Goal: Information Seeking & Learning: Learn about a topic

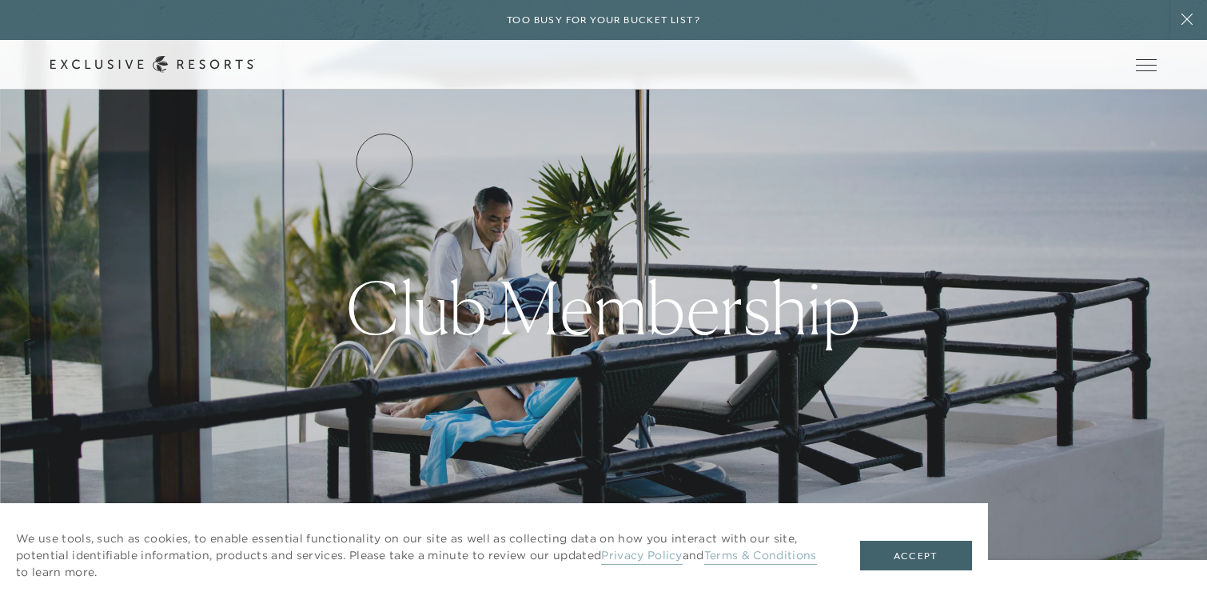
click at [0, 0] on link "Services & Standards" at bounding box center [0, 0] width 0 height 0
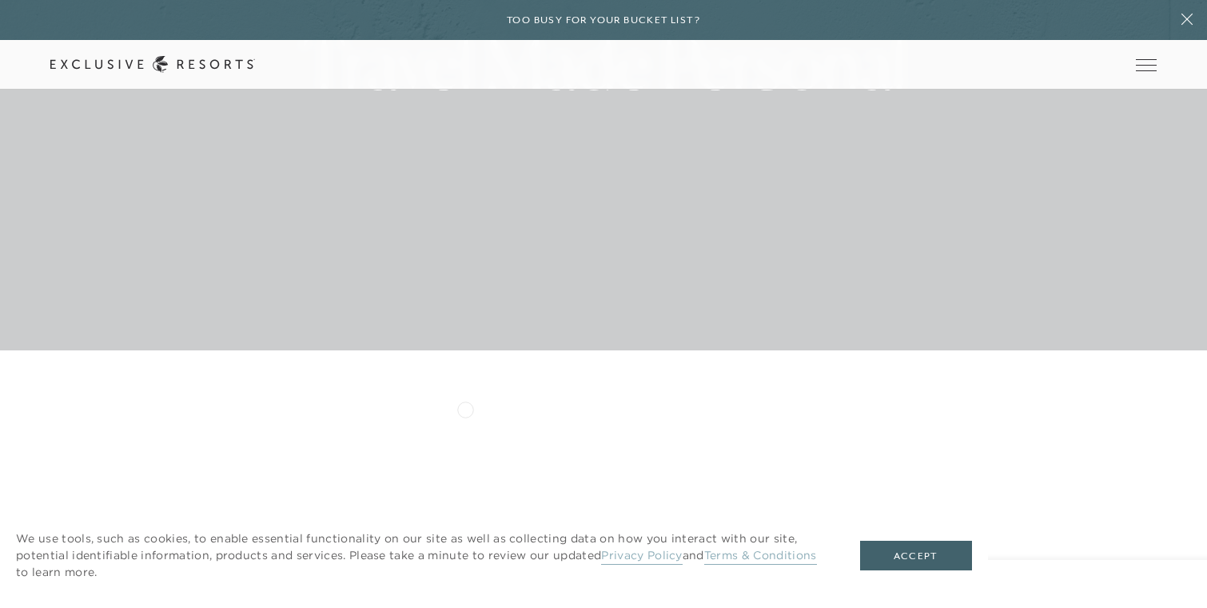
scroll to position [722, 0]
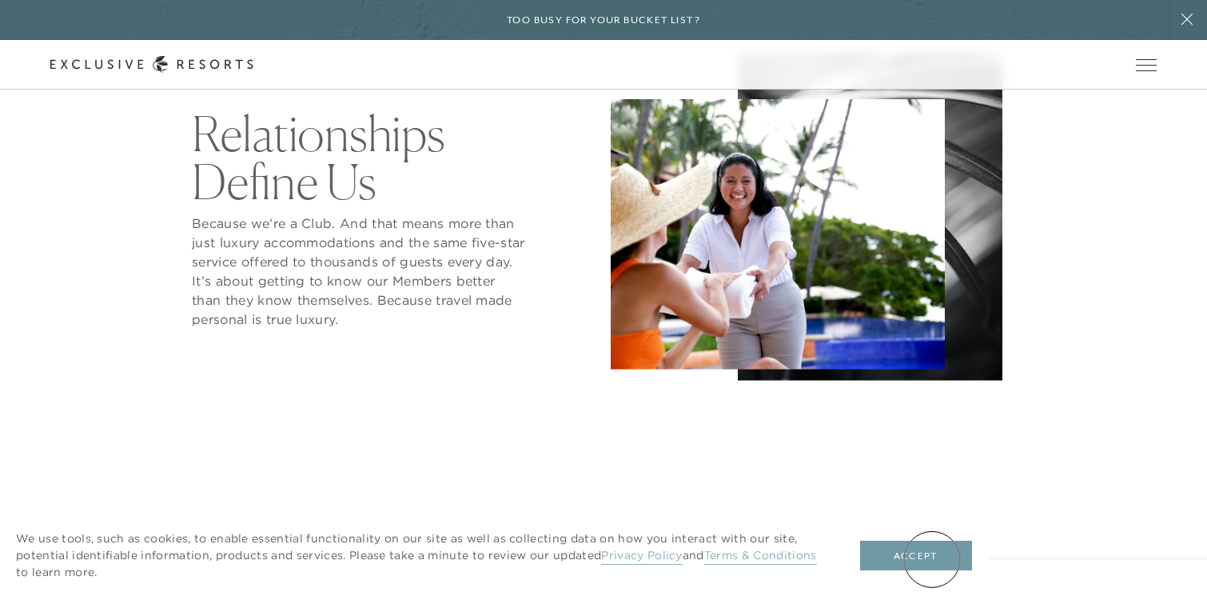
click at [925, 556] on button "Accept" at bounding box center [916, 556] width 112 height 30
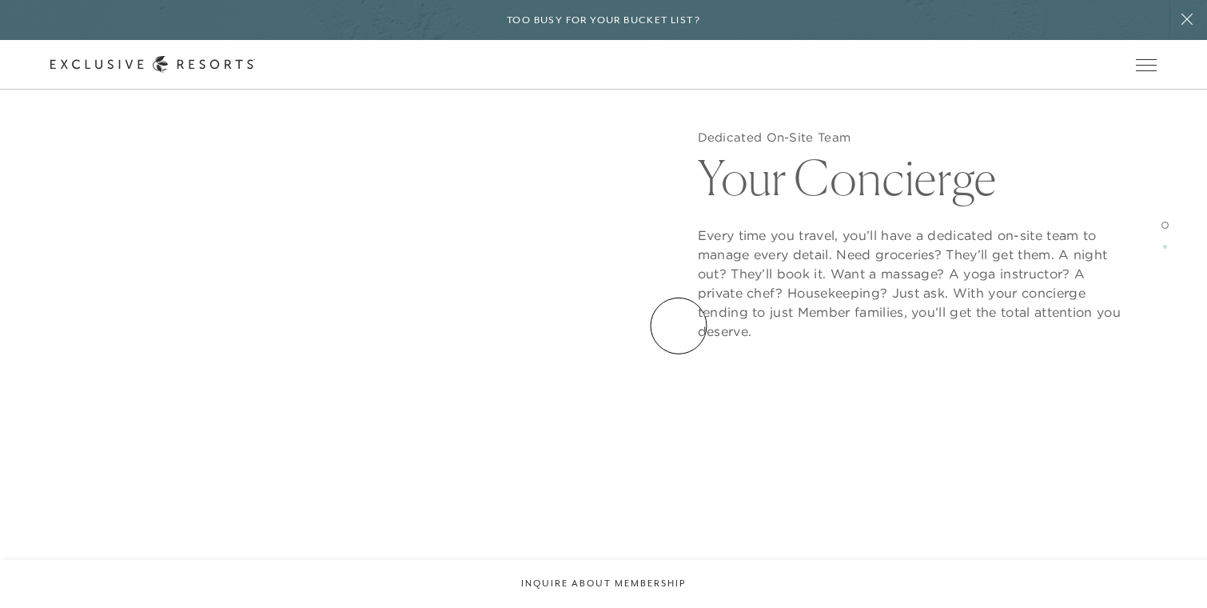
scroll to position [1859, 0]
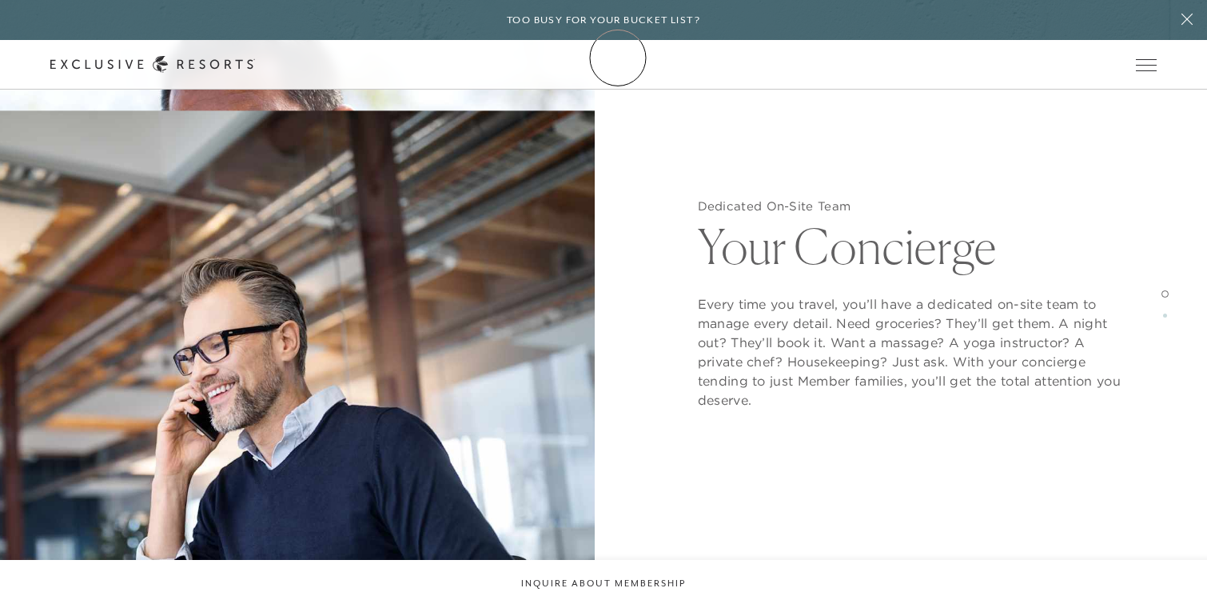
click at [0, 0] on link "Membership" at bounding box center [0, 0] width 0 height 0
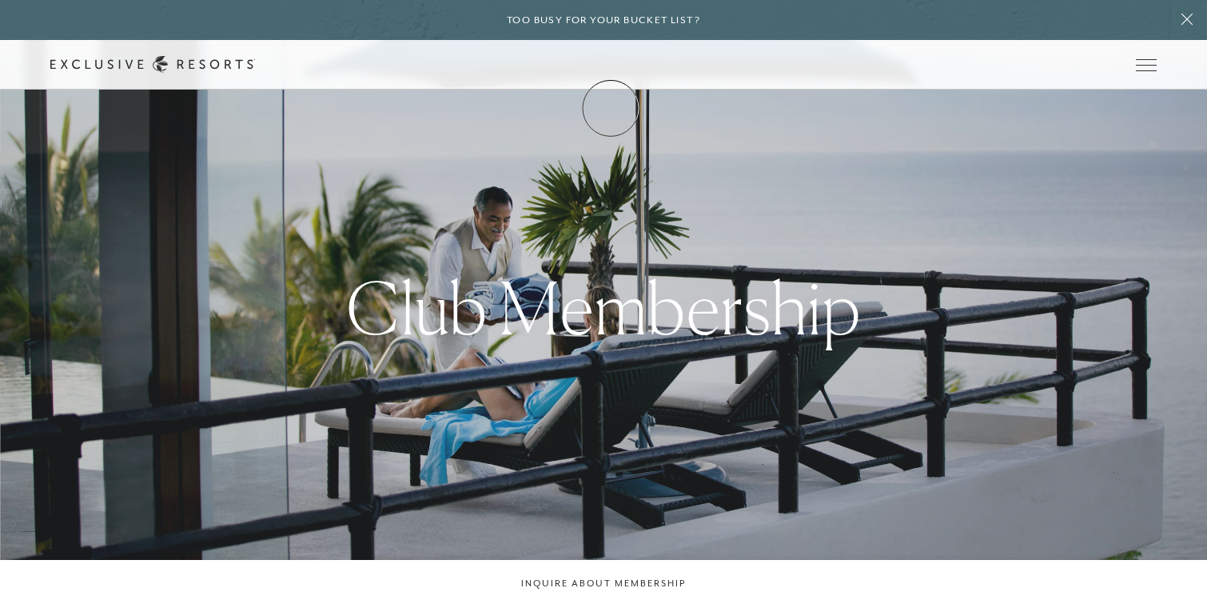
click at [0, 0] on link "Membership" at bounding box center [0, 0] width 0 height 0
click at [0, 0] on link "VIP Benefits" at bounding box center [0, 0] width 0 height 0
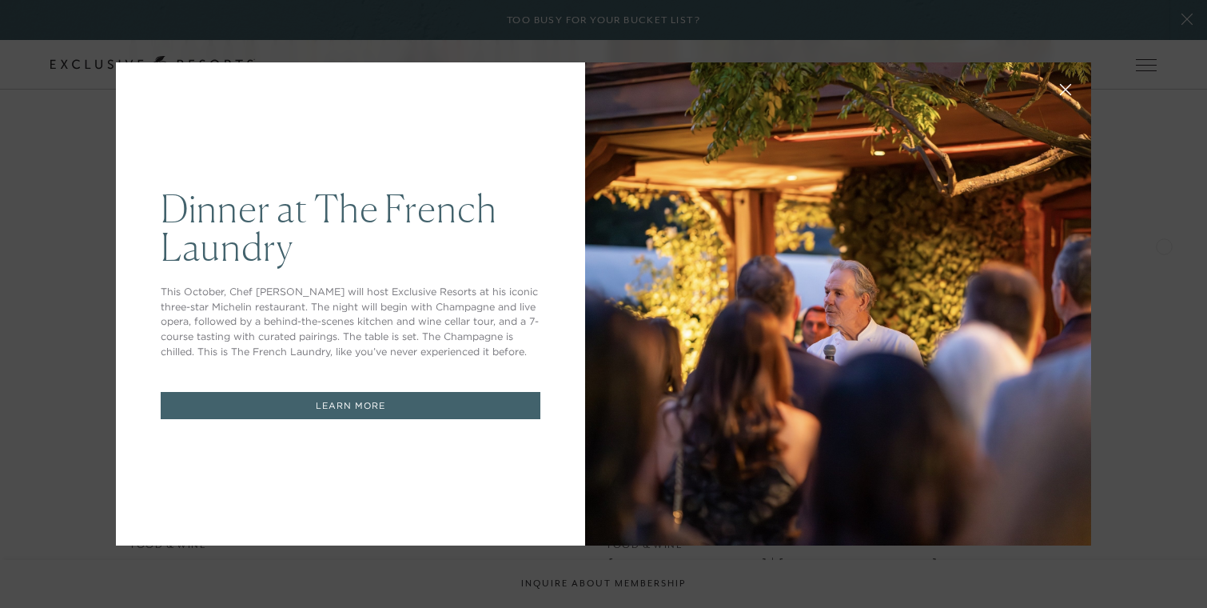
click at [1065, 85] on icon at bounding box center [1066, 90] width 12 height 12
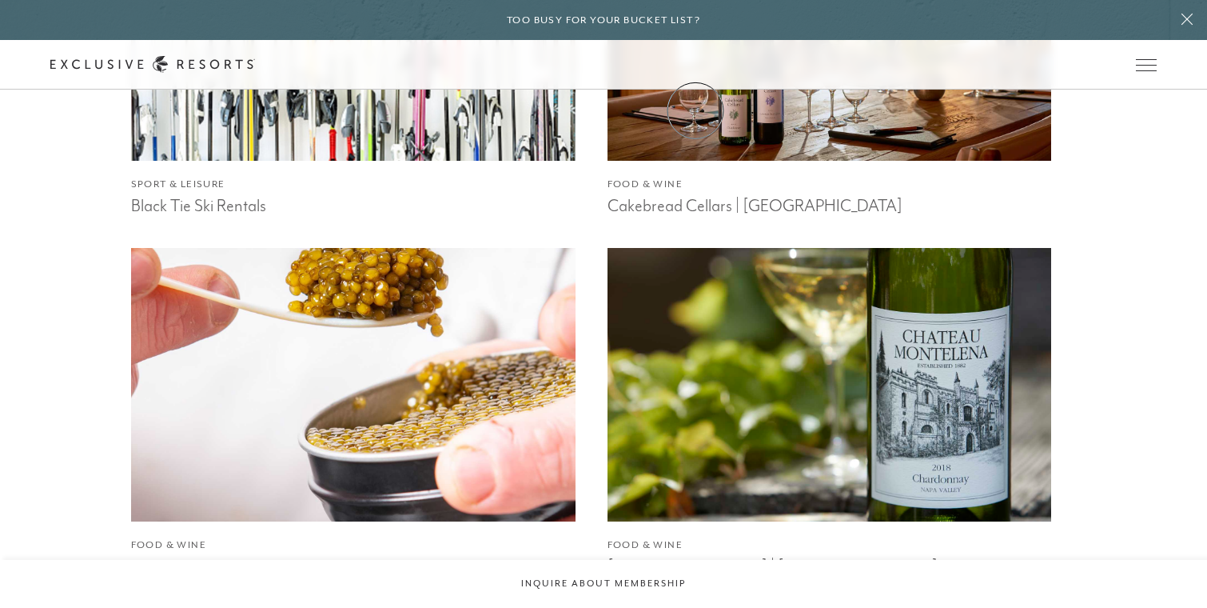
click at [0, 0] on link "VIP Benefits" at bounding box center [0, 0] width 0 height 0
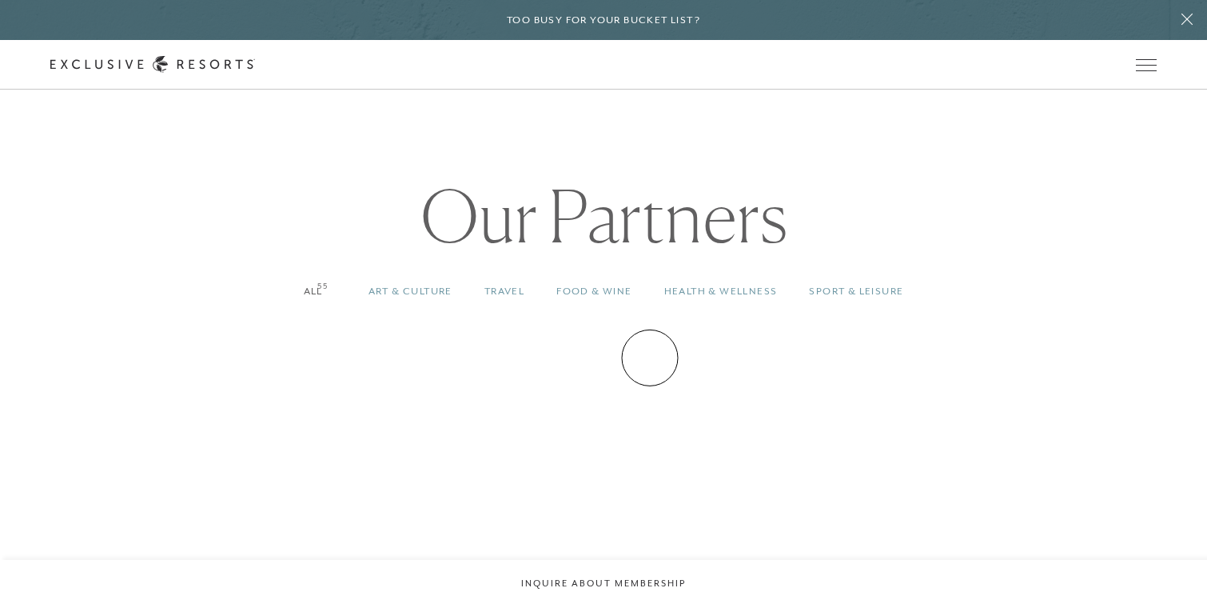
scroll to position [1243, 0]
